Goal: Task Accomplishment & Management: Manage account settings

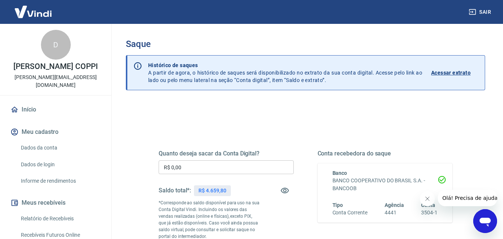
click at [197, 165] on input "R$ 0,00" at bounding box center [226, 167] width 135 height 14
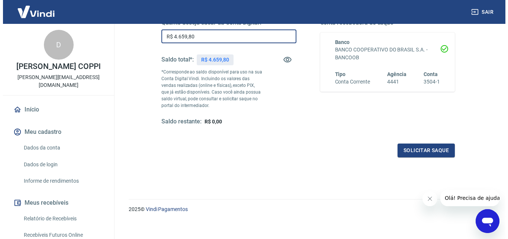
scroll to position [136, 0]
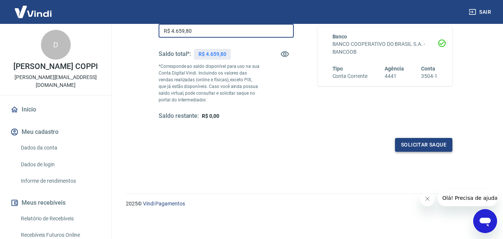
type input "R$ 4.659,80"
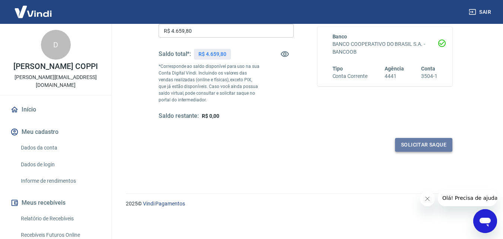
click at [408, 143] on button "Solicitar saque" at bounding box center [423, 145] width 57 height 14
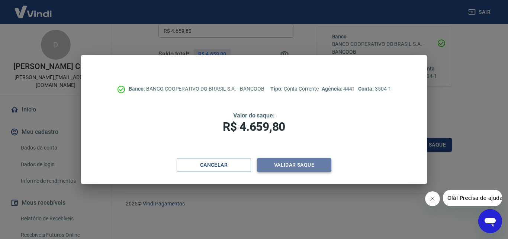
click at [301, 165] on button "Validar saque" at bounding box center [294, 165] width 74 height 14
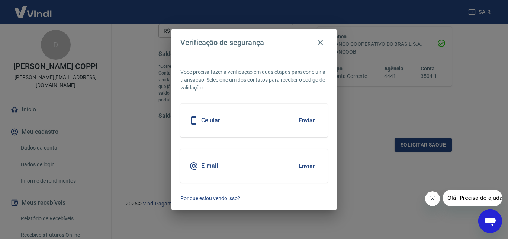
click at [309, 121] on button "Enviar" at bounding box center [307, 120] width 24 height 16
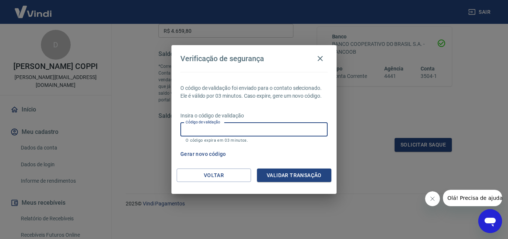
click at [282, 133] on input "Código de validação" at bounding box center [254, 129] width 147 height 14
type input "800963"
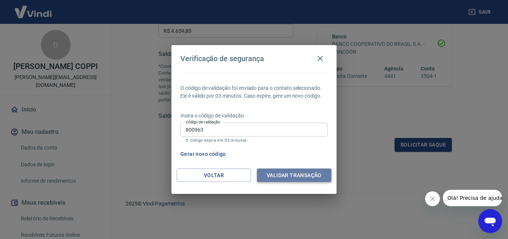
click at [294, 173] on button "Validar transação" at bounding box center [294, 175] width 74 height 14
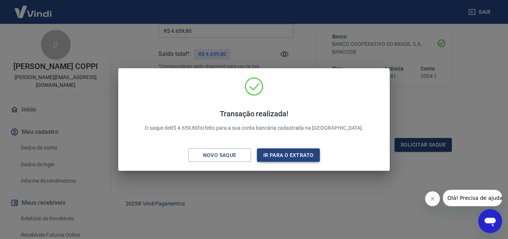
click at [272, 153] on button "Ir para o extrato" at bounding box center [288, 155] width 63 height 14
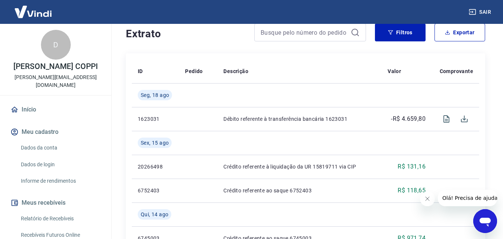
scroll to position [186, 0]
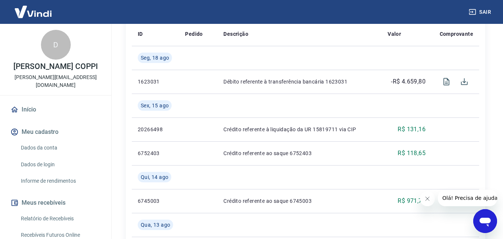
click at [490, 12] on button "Sair" at bounding box center [480, 12] width 27 height 14
